Goal: Download file/media

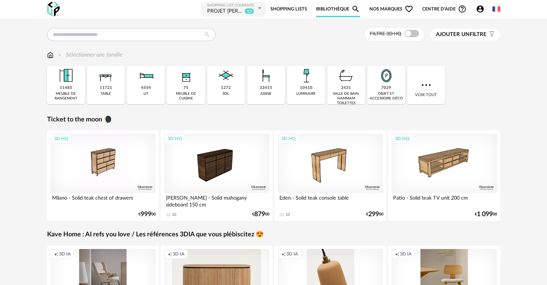
click at [289, 10] on link "Shopping Lists" at bounding box center [289, 9] width 37 height 16
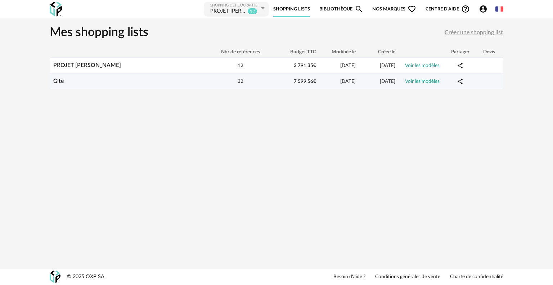
click at [108, 81] on div "Gite" at bounding box center [129, 81] width 158 height 7
click at [243, 82] on div "32" at bounding box center [240, 81] width 65 height 7
click at [420, 81] on link "Voir les modèles" at bounding box center [422, 81] width 35 height 5
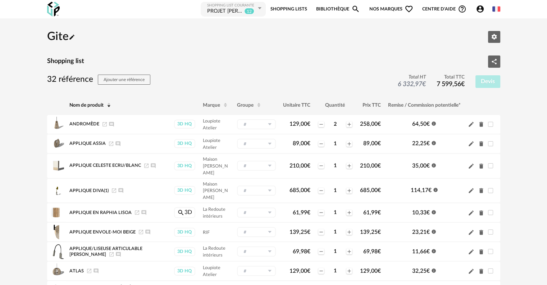
click at [225, 10] on div "PROJET [PERSON_NAME]" at bounding box center [225, 11] width 36 height 7
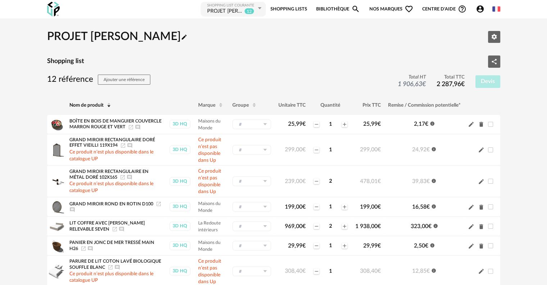
click at [337, 8] on link "Bibliothèque Magnify icon" at bounding box center [338, 9] width 44 height 16
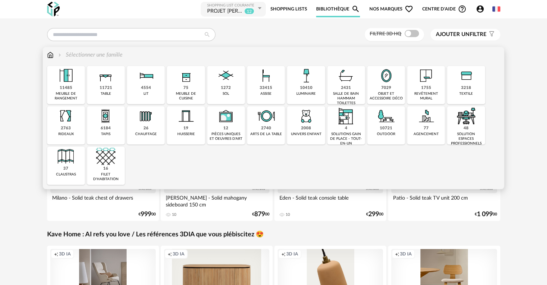
click at [264, 89] on div "33415" at bounding box center [266, 87] width 13 height 5
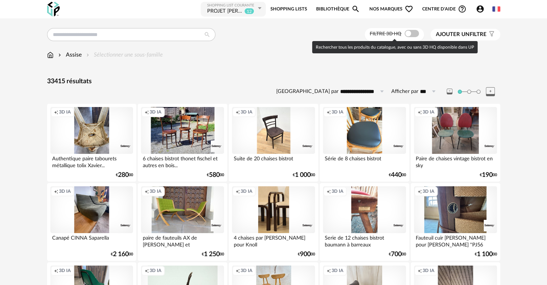
click at [407, 34] on span at bounding box center [412, 33] width 14 height 7
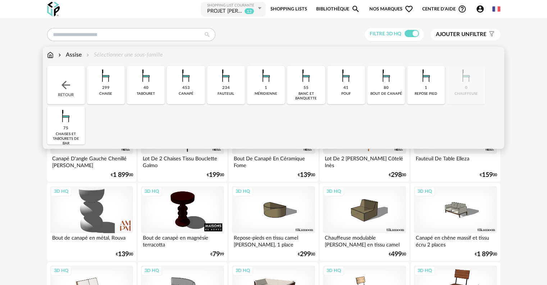
click at [106, 89] on div "299" at bounding box center [106, 87] width 8 height 5
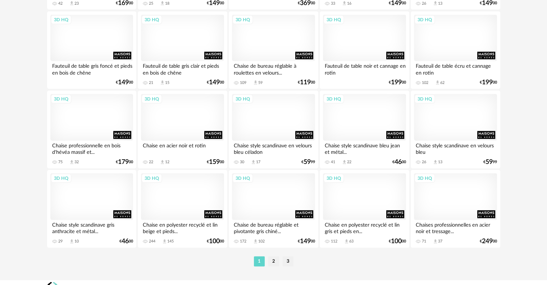
scroll to position [1450, 0]
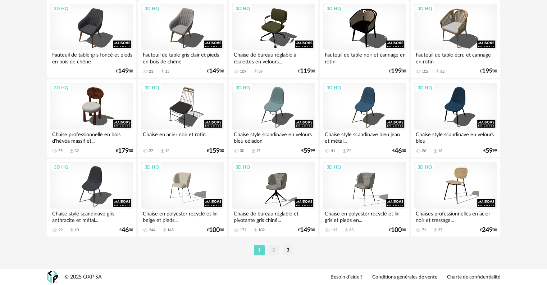
click at [272, 248] on li "2" at bounding box center [273, 250] width 11 height 10
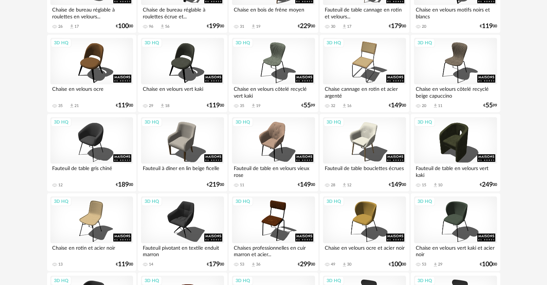
scroll to position [468, 0]
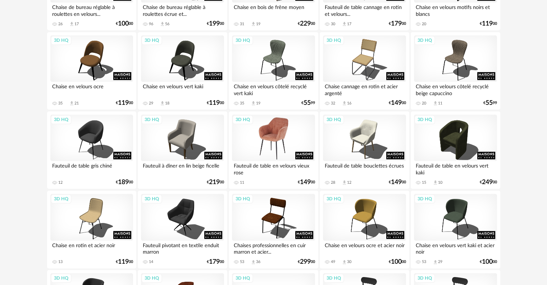
click at [271, 133] on div "3D HQ" at bounding box center [273, 137] width 83 height 47
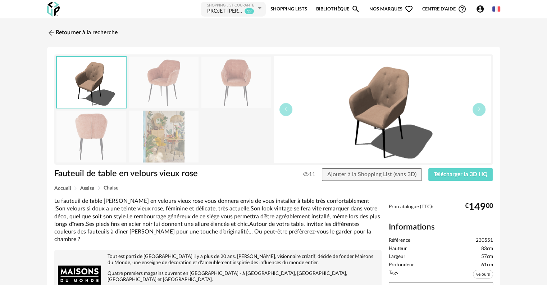
click at [174, 77] on img at bounding box center [164, 81] width 70 height 51
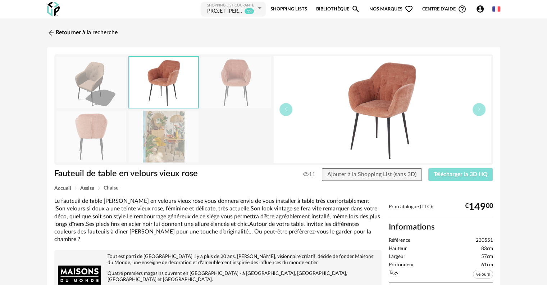
click at [449, 173] on span "Télécharger la 3D HQ" at bounding box center [461, 174] width 54 height 6
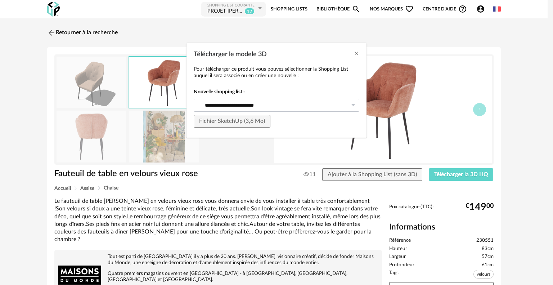
click at [355, 105] on icon "Télécharger le modele 3D" at bounding box center [352, 105] width 9 height 13
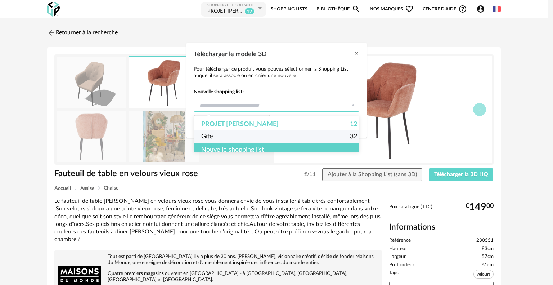
click at [210, 135] on span "Gite" at bounding box center [207, 136] width 12 height 12
type input "****"
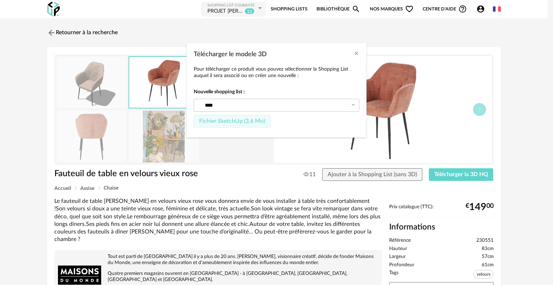
click at [217, 121] on span "Fichier SketchUp (3,6 Mo)" at bounding box center [232, 121] width 66 height 6
type input "****"
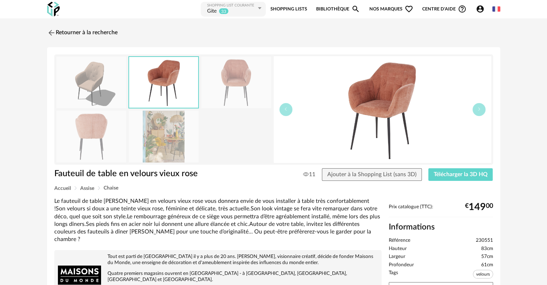
click at [397, 31] on div "Retourner à la recherche" at bounding box center [273, 33] width 453 height 16
click at [78, 33] on link "Retourner à la recherche" at bounding box center [80, 33] width 71 height 16
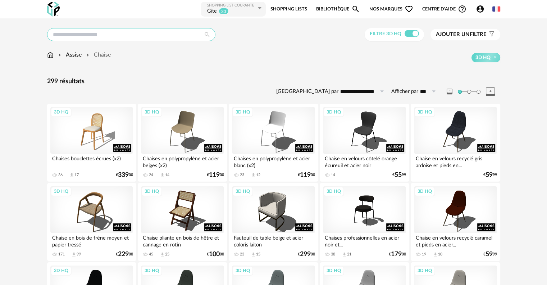
click at [73, 32] on input "text" at bounding box center [131, 34] width 168 height 13
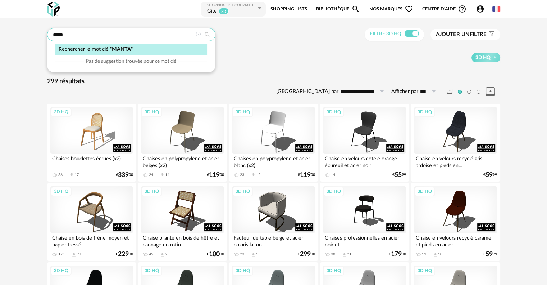
type input "*****"
type input "**********"
